Goal: Transaction & Acquisition: Download file/media

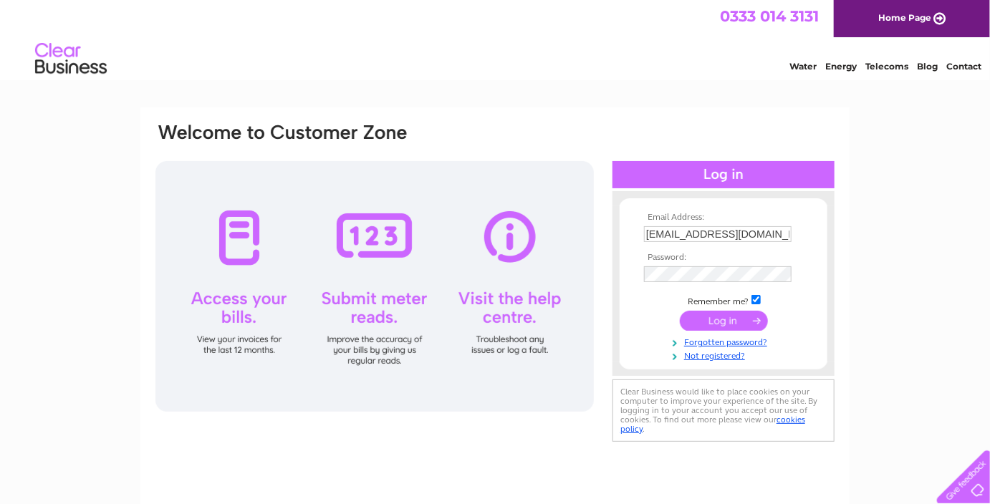
click at [730, 316] on input "submit" at bounding box center [724, 321] width 88 height 20
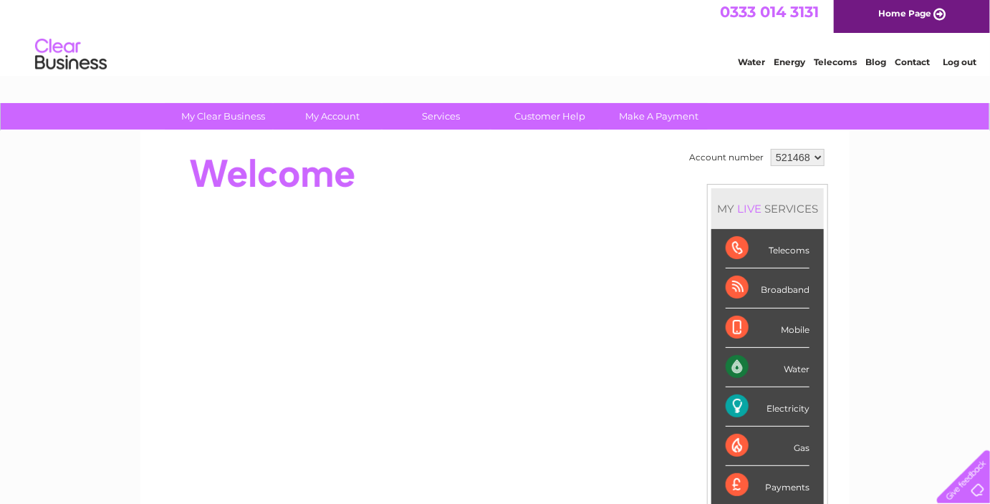
scroll to position [4, 0]
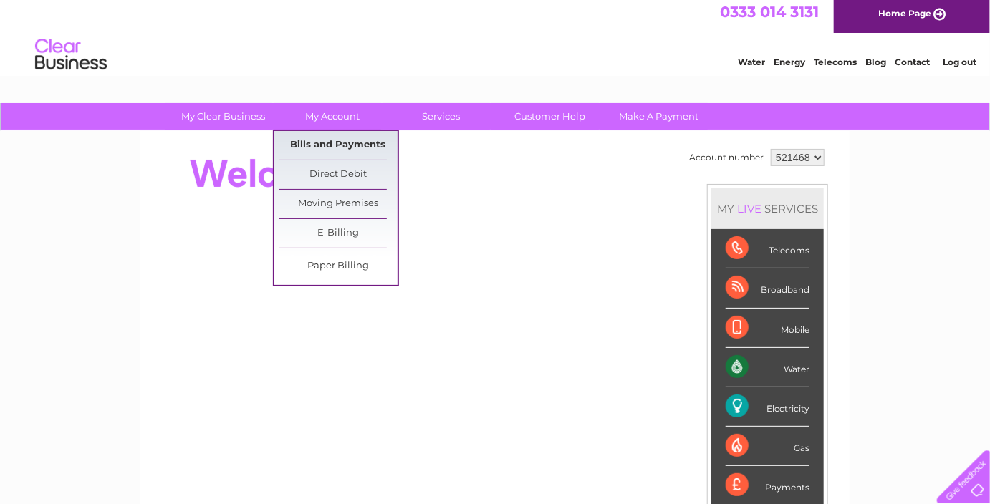
click at [360, 142] on link "Bills and Payments" at bounding box center [338, 145] width 118 height 29
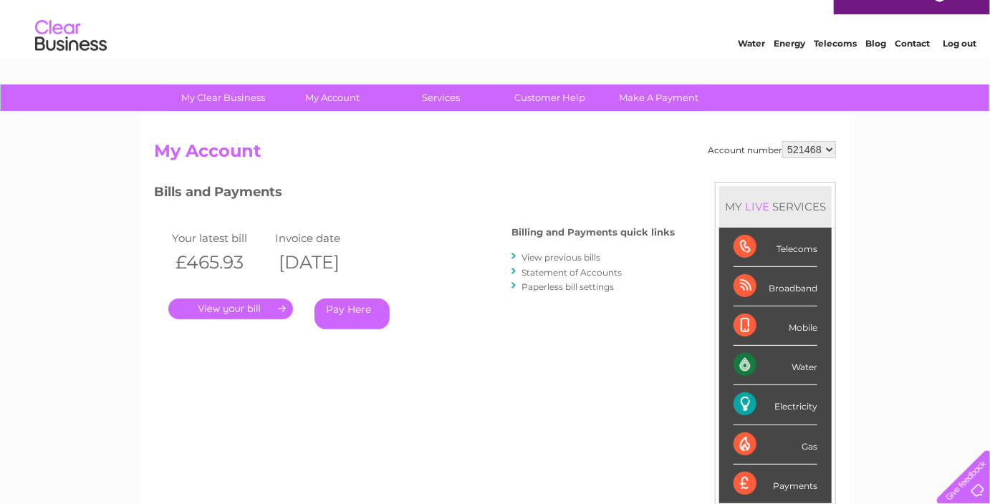
scroll to position [24, 0]
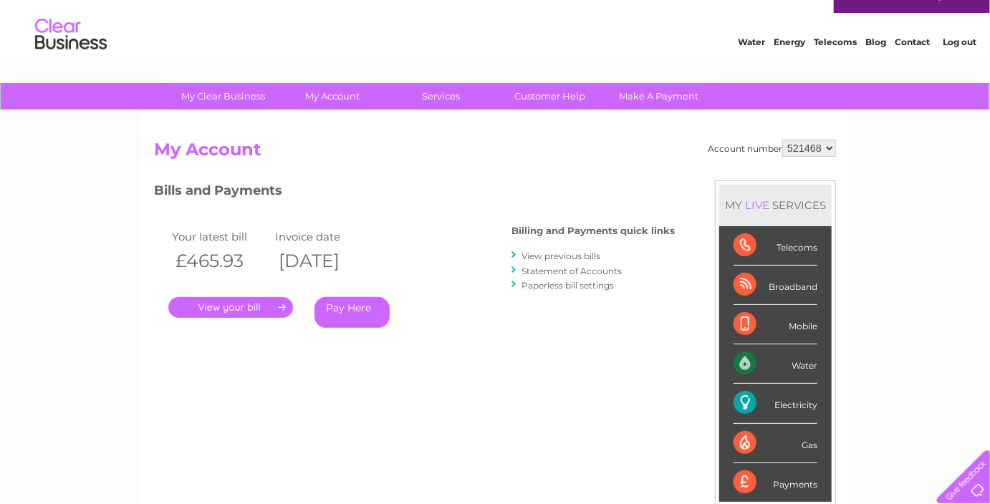
click at [271, 315] on link "." at bounding box center [230, 307] width 125 height 21
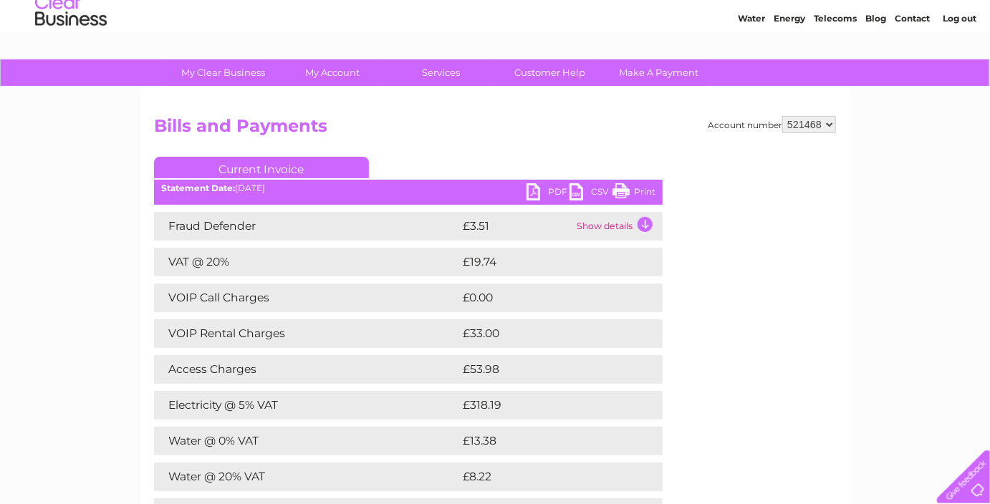
scroll to position [48, 0]
click at [542, 196] on link "PDF" at bounding box center [548, 193] width 43 height 21
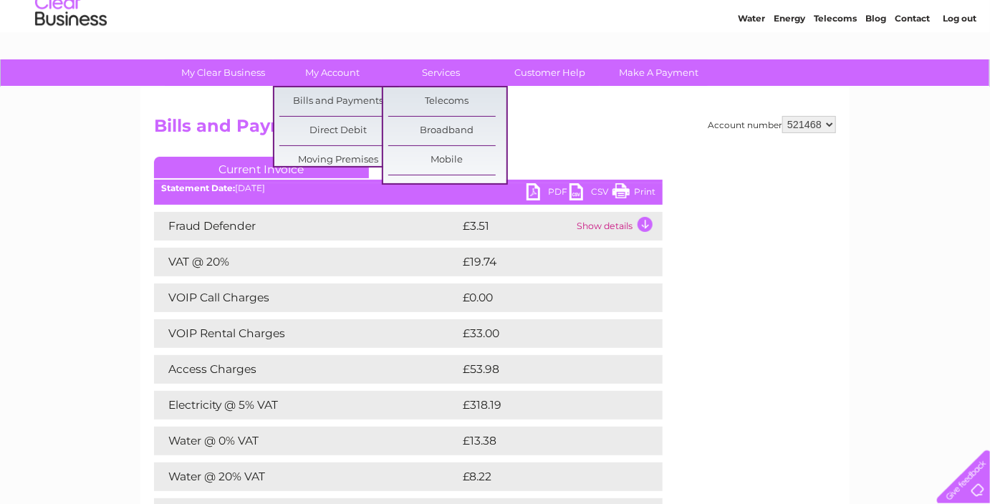
click at [563, 107] on div "Account number 521468 Bills and Payments Current Invoice PDF CSV Print" at bounding box center [494, 345] width 709 height 517
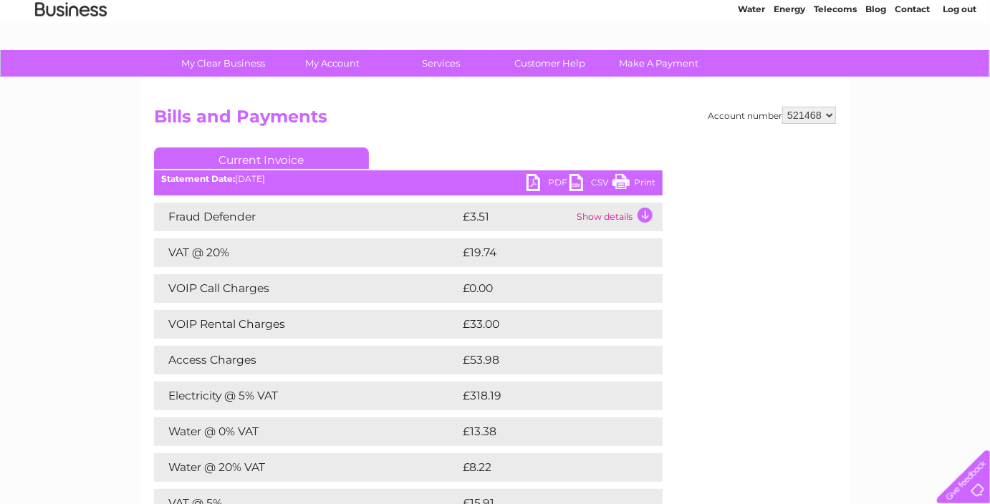
scroll to position [0, 0]
